Goal: Share content: Share content

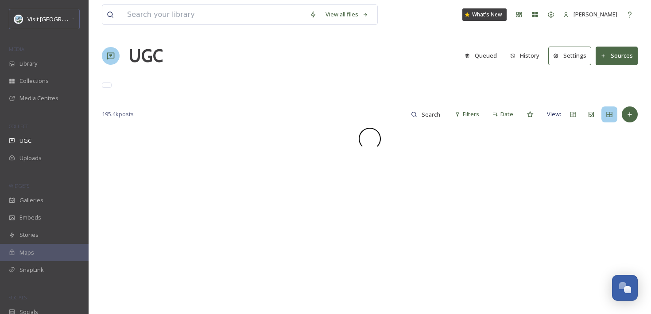
scroll to position [1913, 0]
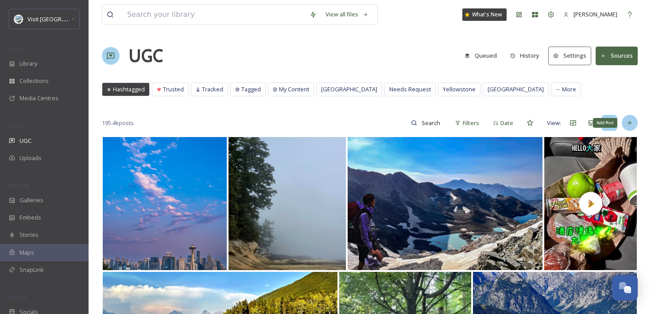
click at [634, 127] on div "Add Post" at bounding box center [630, 123] width 16 height 16
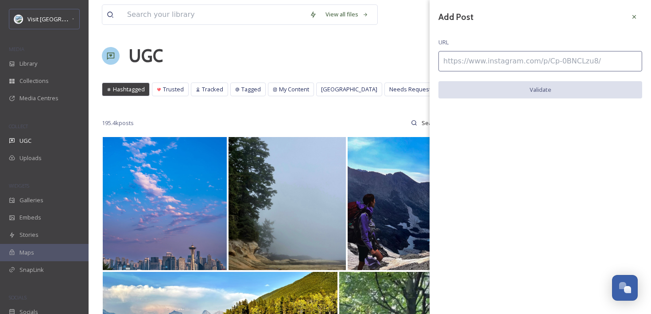
click at [532, 59] on input at bounding box center [541, 61] width 204 height 20
paste input "[URL][DOMAIN_NAME]"
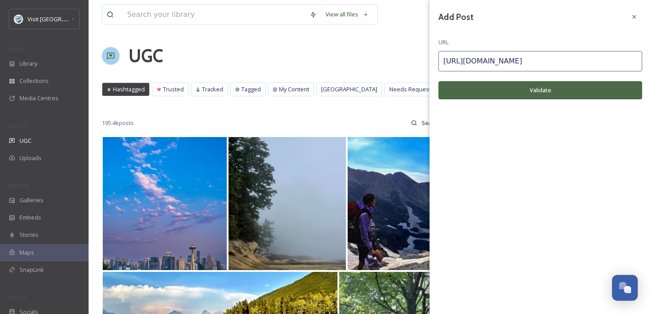
type input "[URL][DOMAIN_NAME]"
click at [526, 87] on button "Validate" at bounding box center [541, 90] width 204 height 18
click at [526, 87] on button "Add Post" at bounding box center [541, 90] width 204 height 18
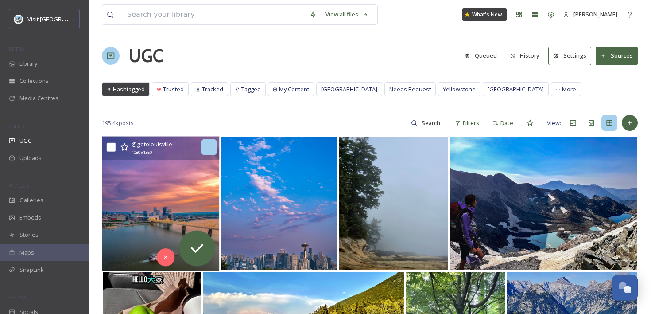
click at [210, 154] on div at bounding box center [209, 147] width 16 height 16
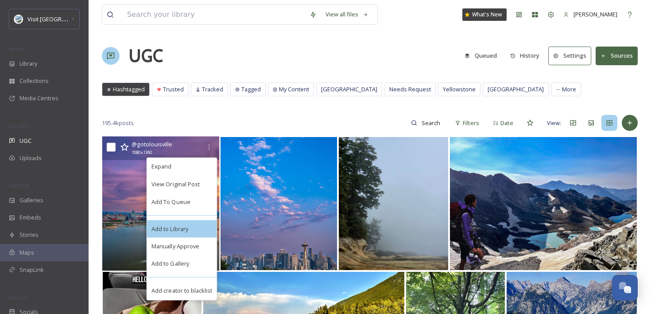
click at [193, 225] on div "Add to Library" at bounding box center [182, 229] width 70 height 18
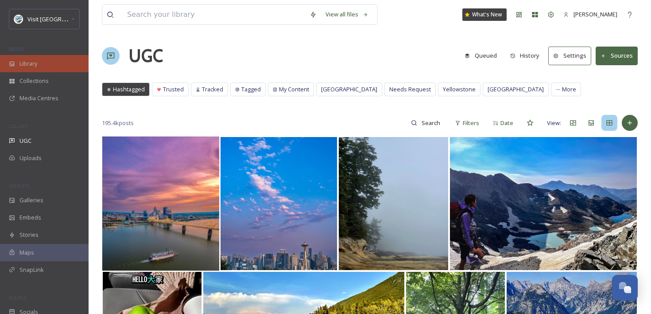
click at [58, 59] on div "Library" at bounding box center [44, 63] width 89 height 17
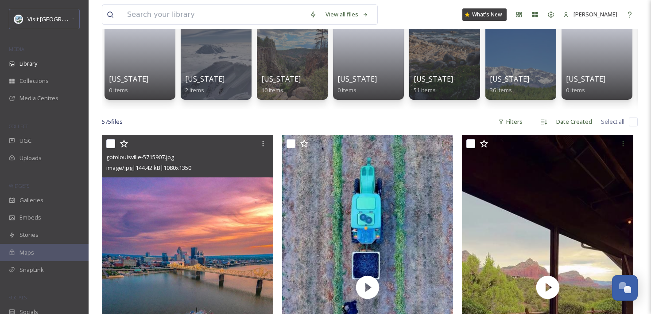
scroll to position [118, 0]
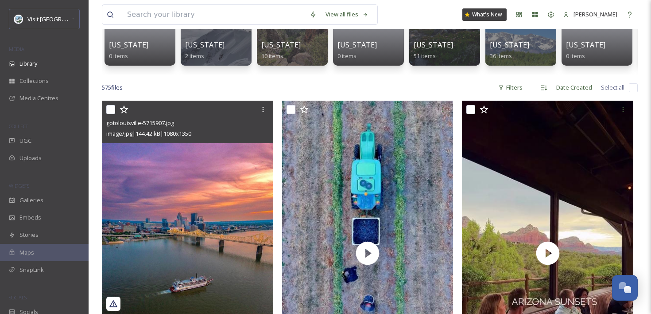
click at [233, 168] on img at bounding box center [187, 208] width 171 height 214
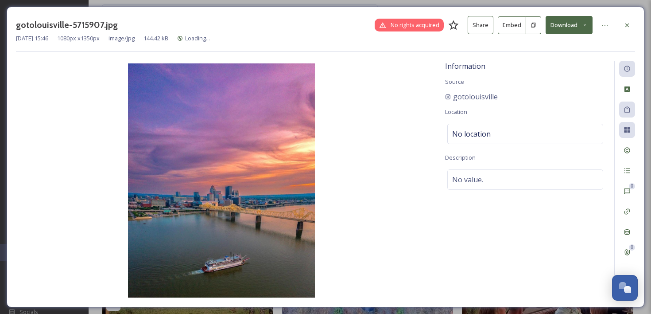
click at [509, 30] on button "Embed" at bounding box center [512, 25] width 28 height 18
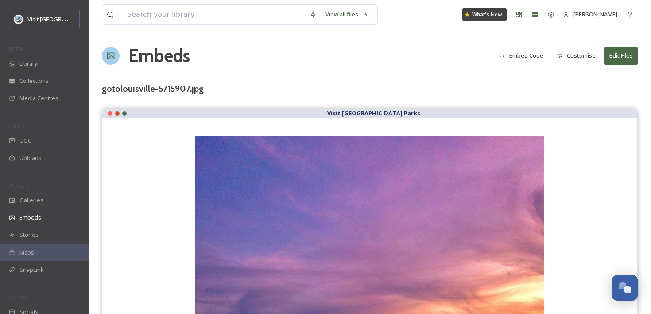
click at [520, 60] on button "Embed Code" at bounding box center [521, 55] width 53 height 17
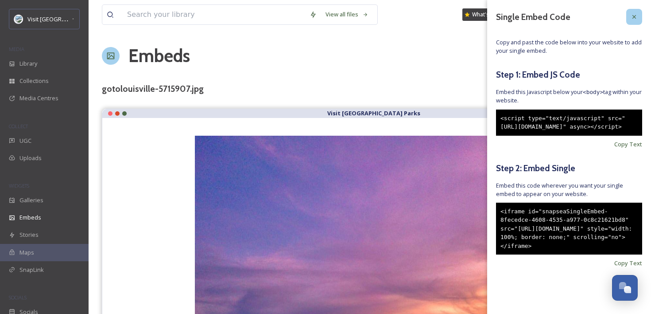
click at [638, 18] on icon at bounding box center [634, 16] width 7 height 7
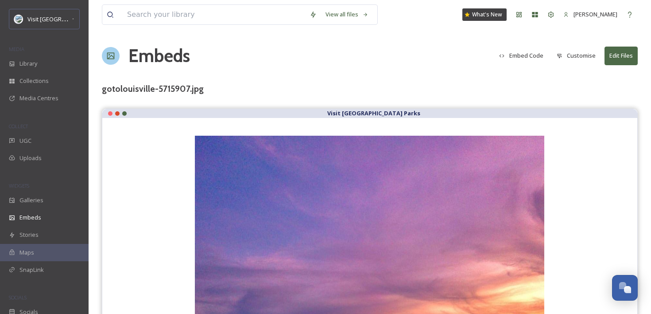
click at [575, 52] on button "Customise" at bounding box center [577, 55] width 48 height 17
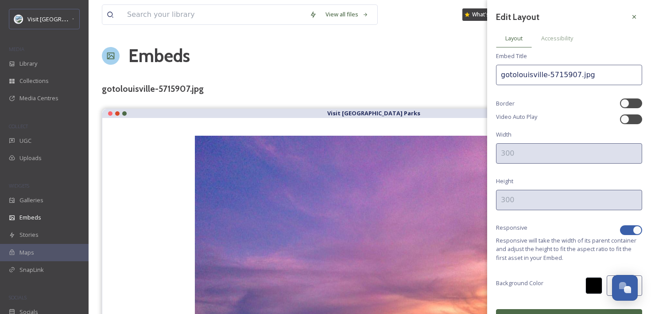
click at [630, 225] on div at bounding box center [631, 230] width 22 height 10
checkbox input "false"
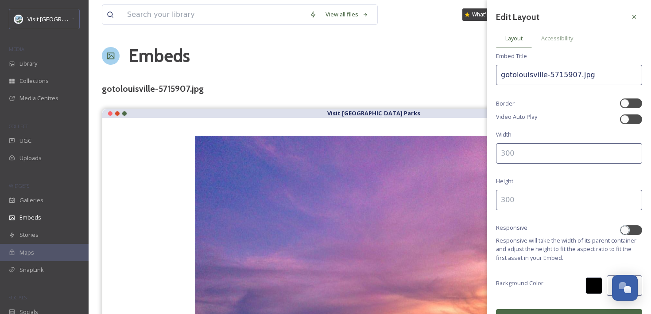
click at [545, 148] on input at bounding box center [569, 153] width 146 height 20
type input "400"
click at [512, 197] on input at bounding box center [569, 200] width 146 height 20
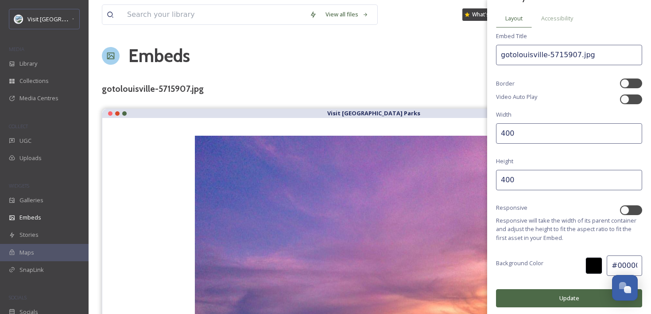
type input "400"
click at [519, 300] on button "Update" at bounding box center [569, 298] width 146 height 18
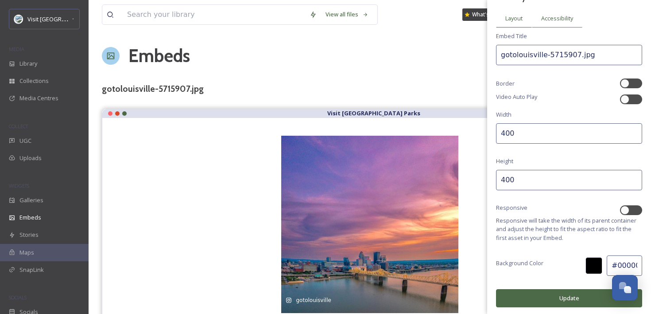
click at [557, 22] on span "Accessibility" at bounding box center [557, 18] width 32 height 8
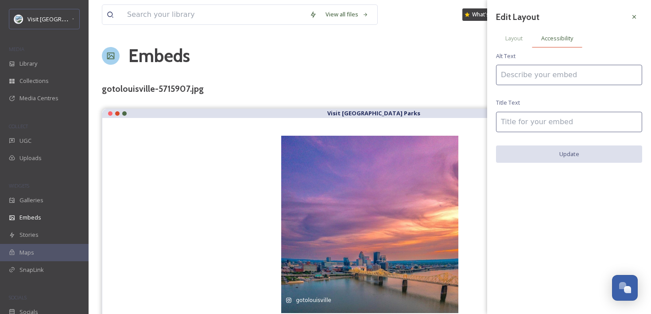
scroll to position [0, 0]
click at [537, 69] on input at bounding box center [569, 75] width 146 height 20
click at [578, 76] on input "Louisville [US_STATE] is known as [GEOGRAPHIC_DATA] and is the basecamp for the…" at bounding box center [569, 75] width 146 height 20
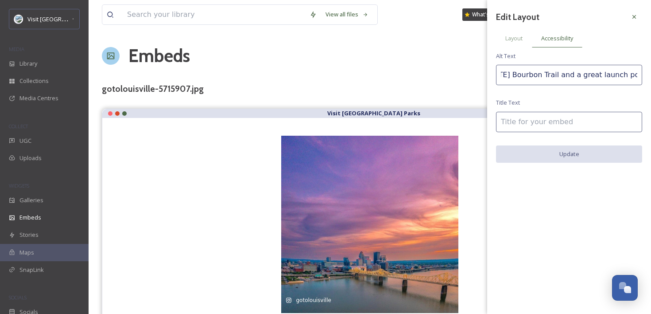
drag, startPoint x: 545, startPoint y: 74, endPoint x: 650, endPoint y: 80, distance: 105.2
click at [650, 80] on div "Edit Layout Layout Accessibility Alt Text [GEOGRAPHIC_DATA] [US_STATE] is known…" at bounding box center [569, 85] width 164 height 171
type input "Louisville [US_STATE] is known as [GEOGRAPHIC_DATA] and is the basecamp for the…"
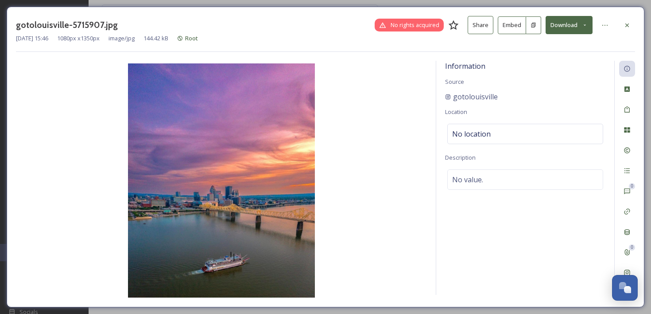
click at [518, 23] on button "Embed" at bounding box center [512, 25] width 28 height 18
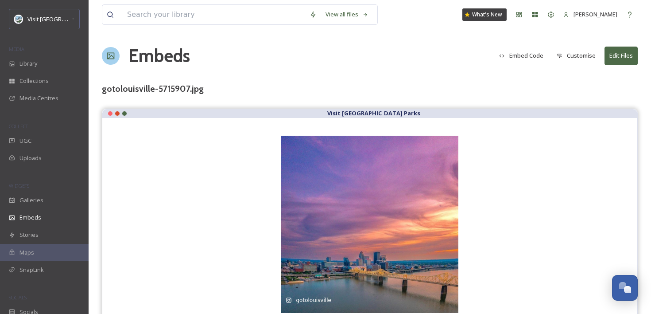
click at [575, 57] on button "Customise" at bounding box center [577, 55] width 48 height 17
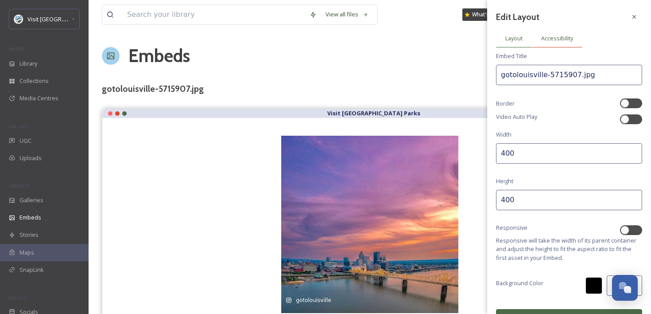
click at [569, 35] on span "Accessibility" at bounding box center [557, 38] width 32 height 8
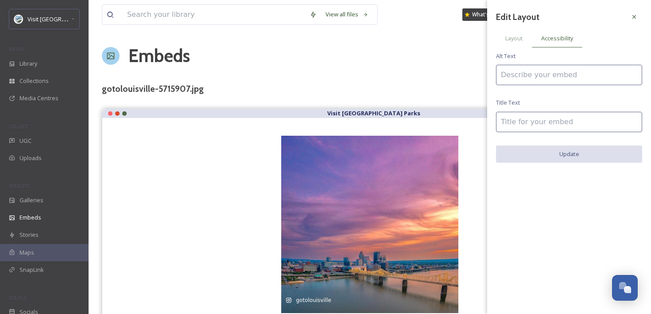
click at [545, 71] on input at bounding box center [569, 75] width 146 height 20
type input "T"
click at [604, 78] on input "[GEOGRAPHIC_DATA], [US_STATE], known as [GEOGRAPHIC_DATA], is a perfect basecam…" at bounding box center [569, 75] width 146 height 20
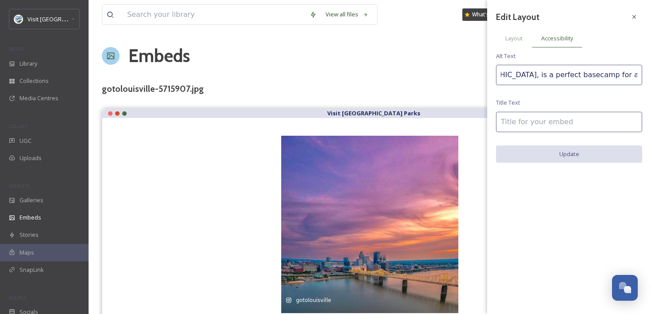
type input "[GEOGRAPHIC_DATA], [US_STATE], known as [GEOGRAPHIC_DATA], is a perfect basecam…"
click at [569, 125] on input at bounding box center [569, 122] width 146 height 20
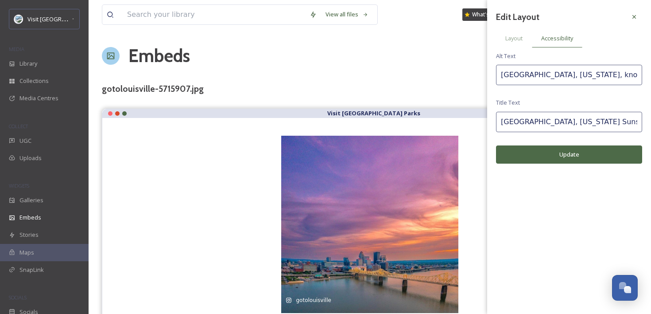
type input "[GEOGRAPHIC_DATA], [US_STATE] Sunset"
click at [559, 152] on button "Update" at bounding box center [569, 154] width 146 height 18
click at [516, 39] on span "Layout" at bounding box center [514, 38] width 17 height 8
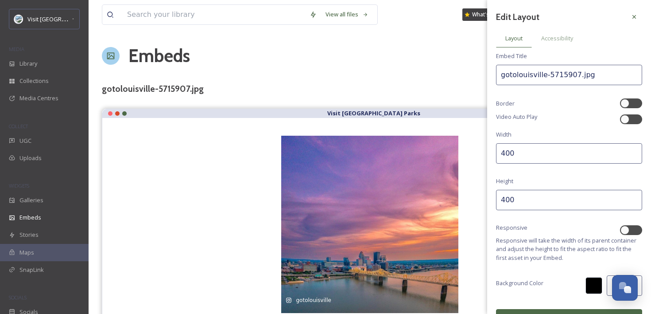
scroll to position [20, 0]
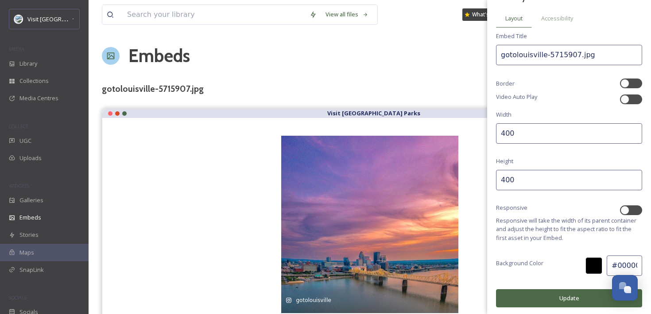
click at [555, 294] on button "Update" at bounding box center [569, 298] width 146 height 18
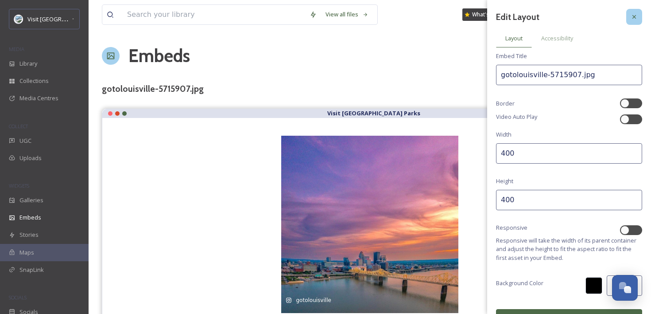
click at [635, 17] on icon at bounding box center [634, 16] width 7 height 7
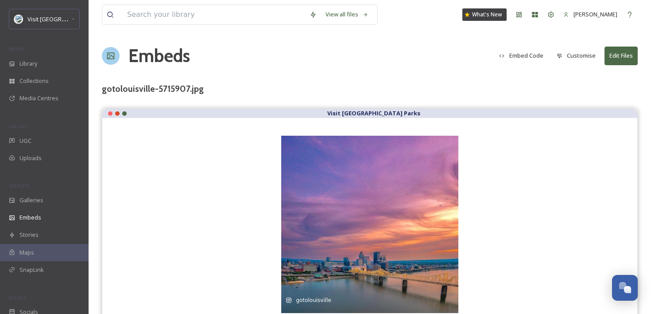
click at [534, 55] on button "Embed Code" at bounding box center [521, 55] width 53 height 17
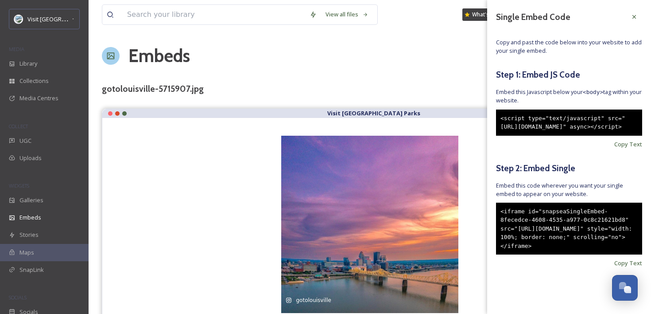
click at [589, 255] on div "<iframe id="snapseaSingleEmbed-8fecedce-4608-4535-a977-0c8c21621bd8" src="[URL]…" at bounding box center [569, 229] width 146 height 52
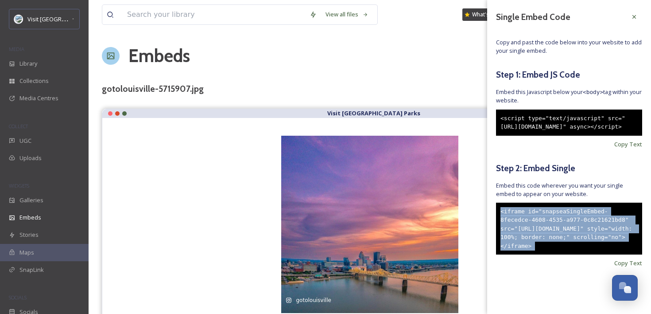
click at [589, 255] on div "<iframe id="snapseaSingleEmbed-8fecedce-4608-4535-a977-0c8c21621bd8" src="[URL]…" at bounding box center [569, 229] width 146 height 52
copy div "<iframe id="snapseaSingleEmbed-8fecedce-4608-4535-a977-0c8c21621bd8" src="[URL]…"
